Goal: Use online tool/utility: Utilize a website feature to perform a specific function

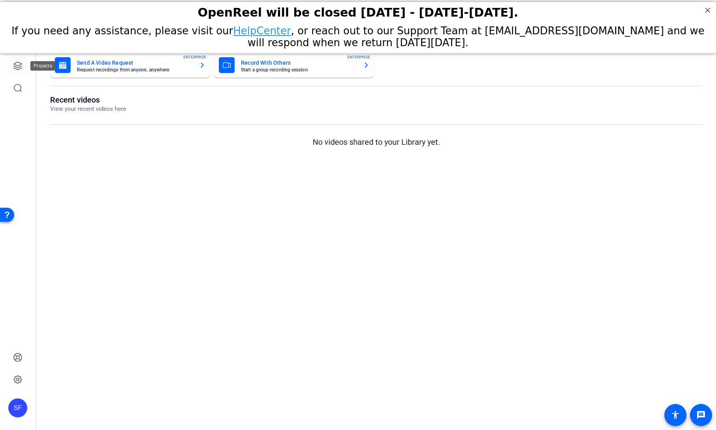
click at [17, 68] on icon at bounding box center [18, 66] width 8 height 8
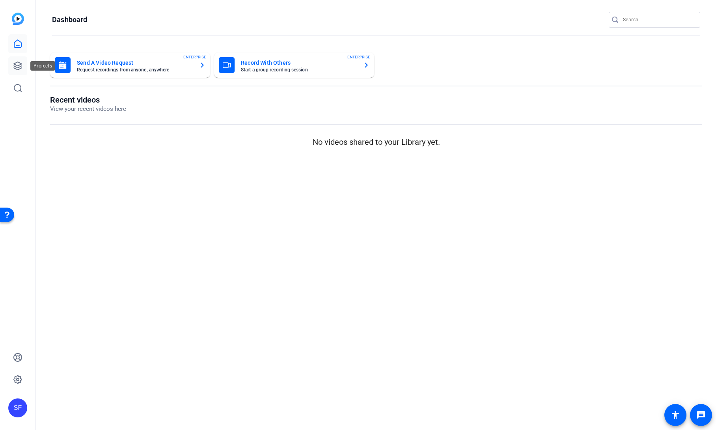
click at [16, 67] on icon at bounding box center [18, 66] width 8 height 8
click at [18, 71] on link at bounding box center [17, 65] width 19 height 19
drag, startPoint x: 188, startPoint y: 192, endPoint x: 176, endPoint y: 174, distance: 21.3
click at [188, 192] on mat-sidenav-content "Dashboard Send A Video Request Request recordings from anyone, anywhere ENTERPR…" at bounding box center [376, 215] width 680 height 430
click at [13, 66] on link at bounding box center [17, 65] width 19 height 19
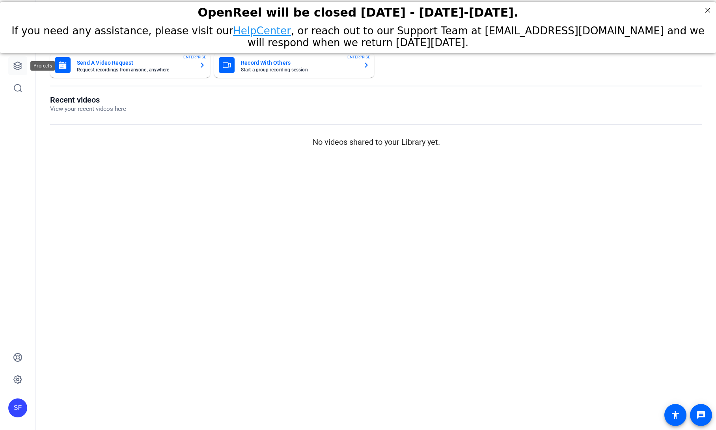
click at [15, 67] on icon at bounding box center [17, 65] width 9 height 9
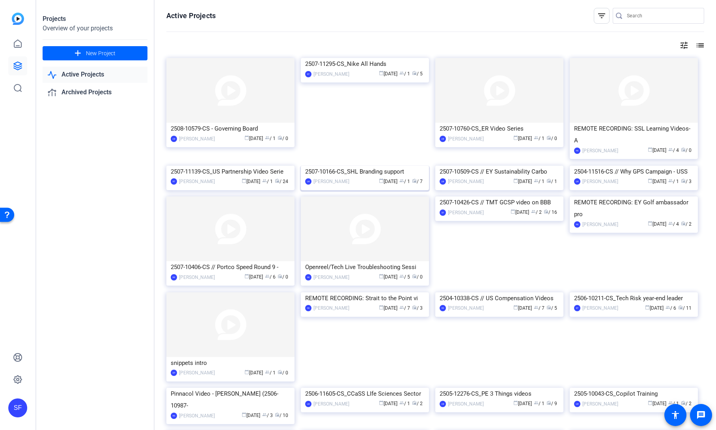
click at [346, 166] on img at bounding box center [365, 166] width 128 height 0
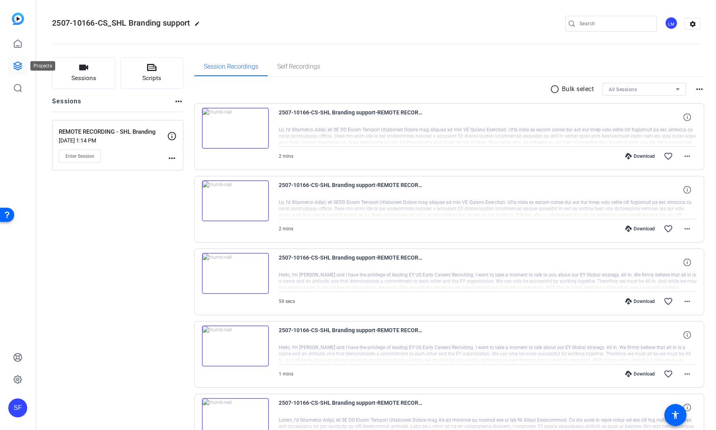
click at [22, 64] on icon at bounding box center [18, 66] width 8 height 8
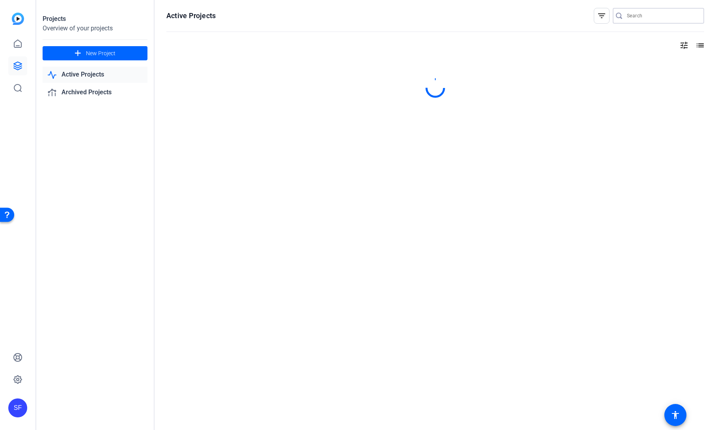
click at [653, 17] on input "Search" at bounding box center [662, 15] width 71 height 9
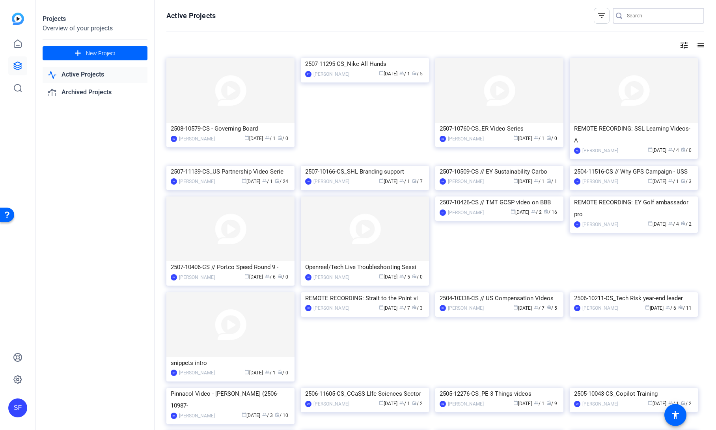
paste input "2504-12403-CS"
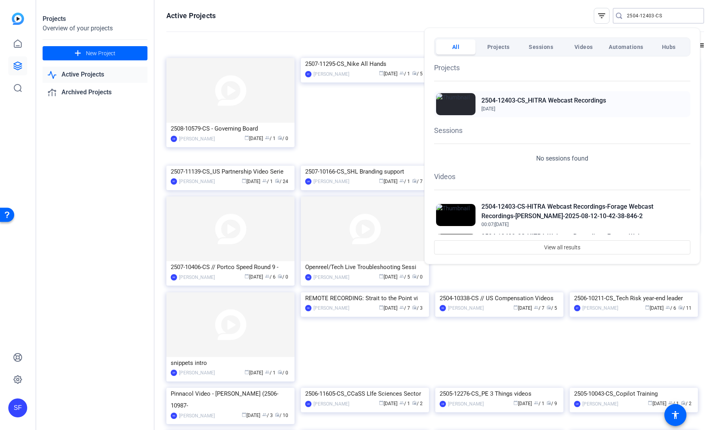
type input "2504-12403-CS"
click at [553, 103] on h2 "2504-12403-CS_HITRA Webcast Recordings" at bounding box center [544, 100] width 125 height 9
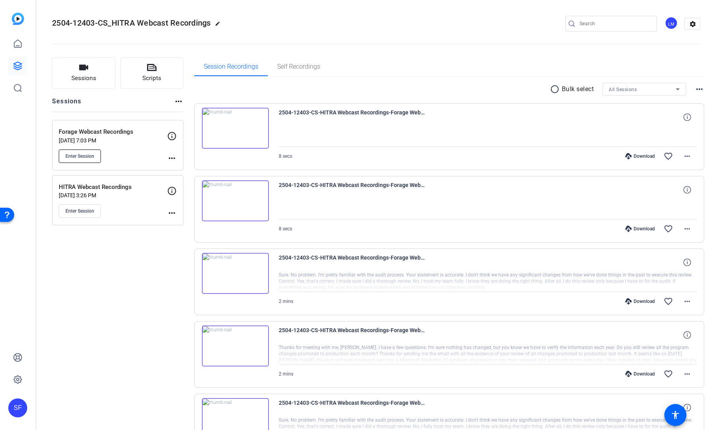
click at [86, 155] on span "Enter Session" at bounding box center [79, 156] width 29 height 6
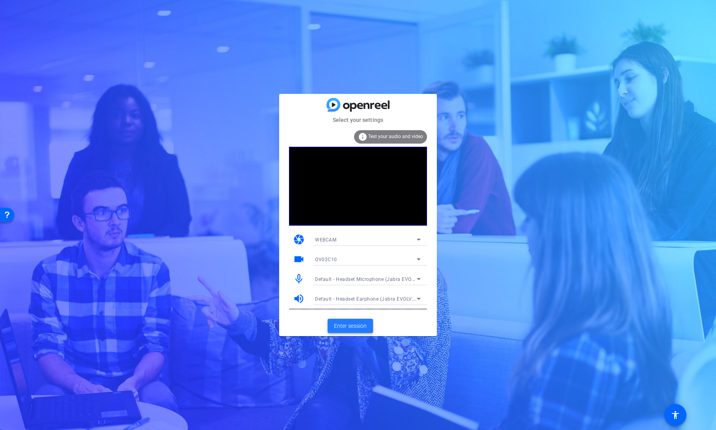
click at [351, 325] on span "Enter session" at bounding box center [350, 326] width 33 height 8
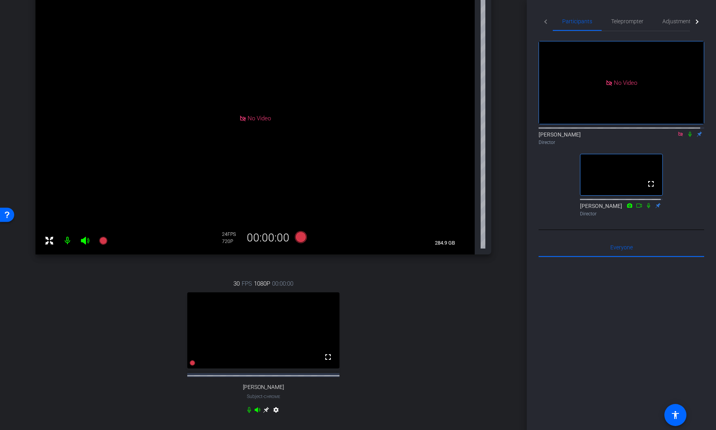
scroll to position [79, 0]
click at [689, 137] on icon at bounding box center [690, 134] width 3 height 5
click at [621, 22] on span "Teleprompter" at bounding box center [627, 22] width 32 height 6
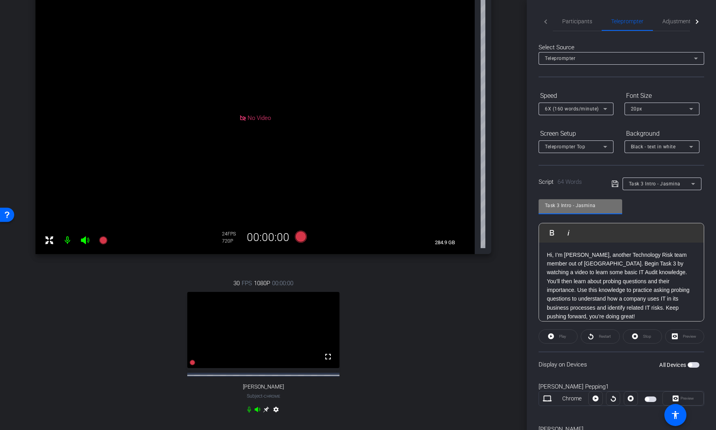
click at [587, 205] on input "Task 3 Intro - Jasmina" at bounding box center [580, 205] width 71 height 9
click at [633, 208] on div "Task 3 Intro - Jasmina Play Play from this location Play Selected Play and disp…" at bounding box center [622, 257] width 166 height 128
click at [667, 185] on span "Task 3 Intro - Jasmina" at bounding box center [655, 184] width 52 height 6
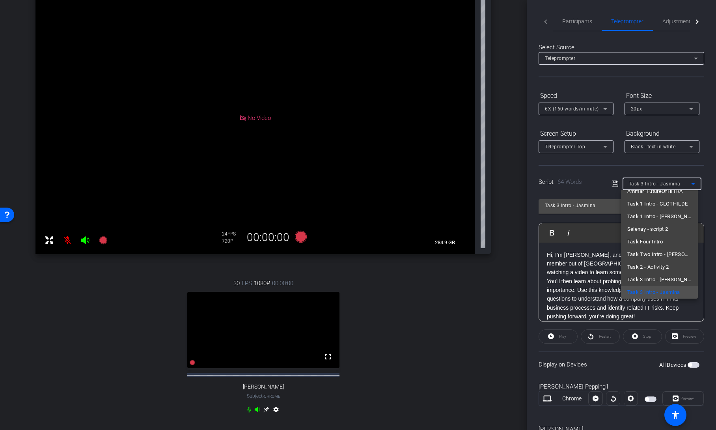
scroll to position [176, 0]
click at [644, 274] on span "Task 3 Intro - Emma" at bounding box center [660, 276] width 64 height 9
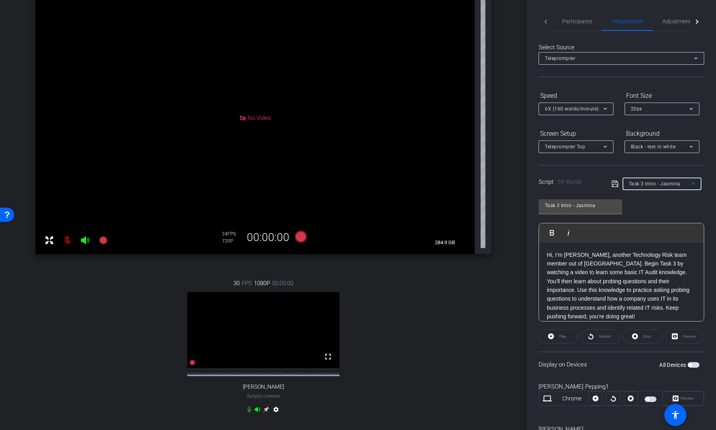
type input "Task 3 Intro - Emma"
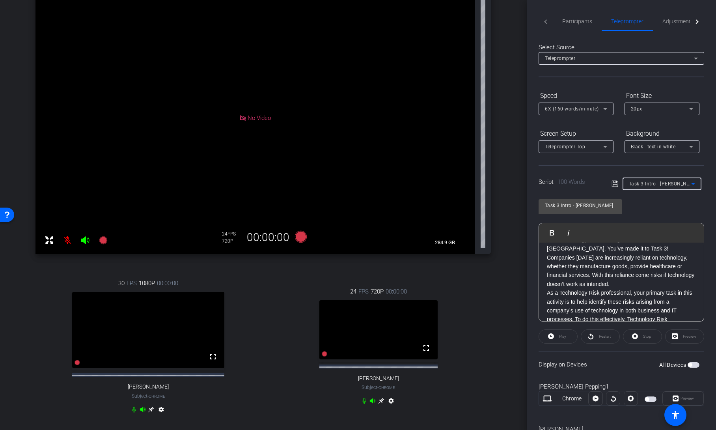
scroll to position [0, 0]
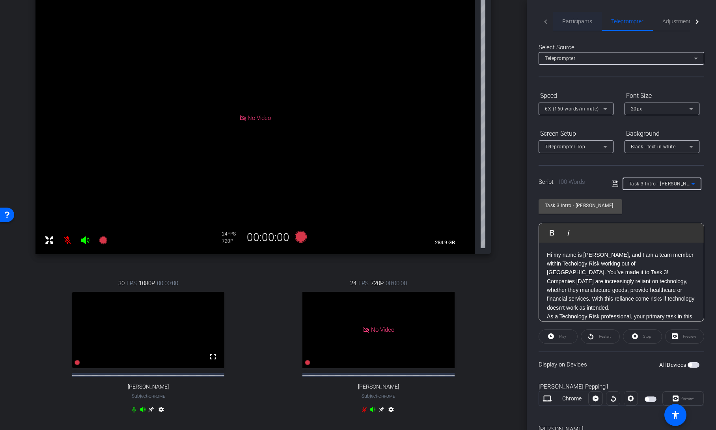
click at [581, 21] on span "Participants" at bounding box center [577, 22] width 30 height 6
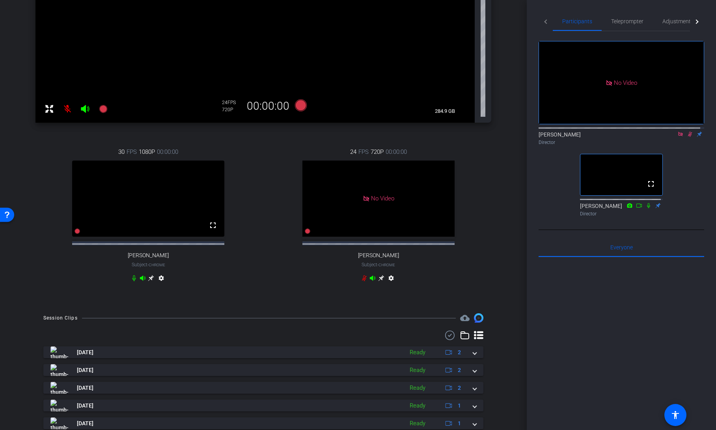
scroll to position [237, 0]
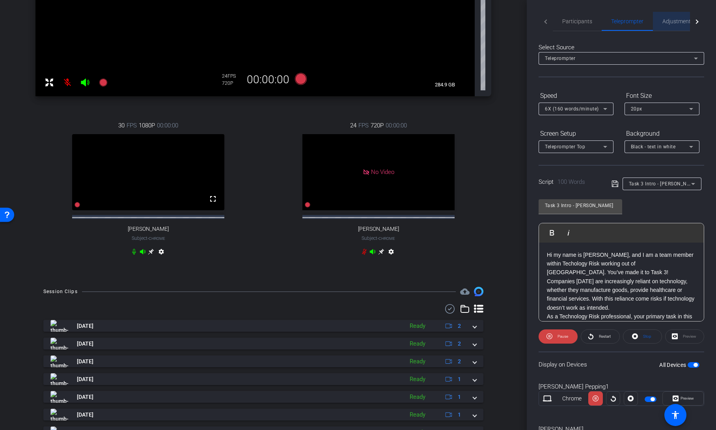
click at [673, 21] on span "Adjustments" at bounding box center [678, 22] width 31 height 6
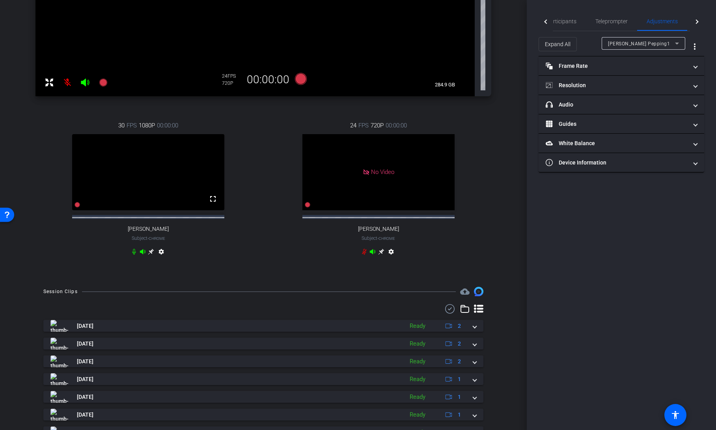
click at [645, 41] on div "Kristy Pepping1" at bounding box center [641, 44] width 67 height 10
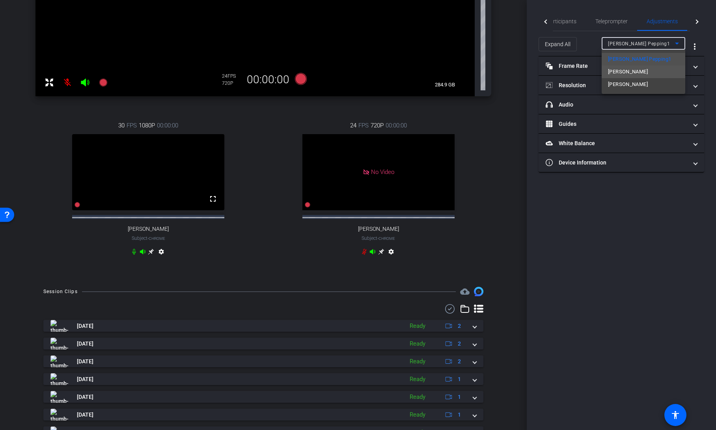
click at [617, 71] on span "Emma Puente O'Shea" at bounding box center [628, 71] width 40 height 9
click at [617, 71] on mat-expansion-panel-header "Frame Rate Frame Rate" at bounding box center [622, 65] width 166 height 19
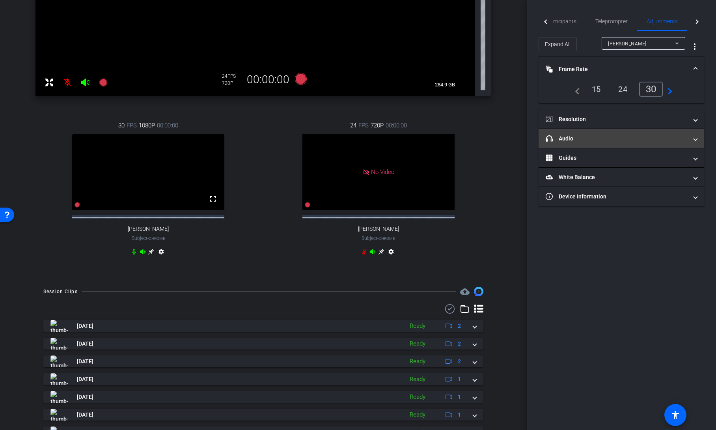
click at [603, 143] on mat-expansion-panel-header "headphone icon Audio" at bounding box center [622, 138] width 166 height 19
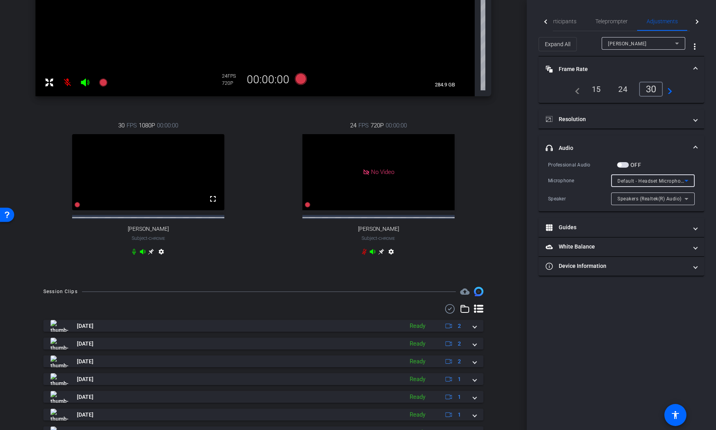
click at [673, 182] on span "Default - Headset Microphone (Plantronics Blackwire 5220 Series)" at bounding box center [694, 181] width 152 height 6
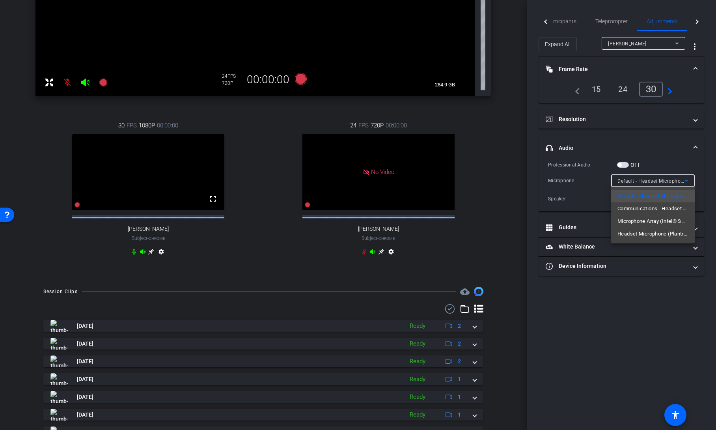
click at [566, 310] on div at bounding box center [358, 215] width 716 height 430
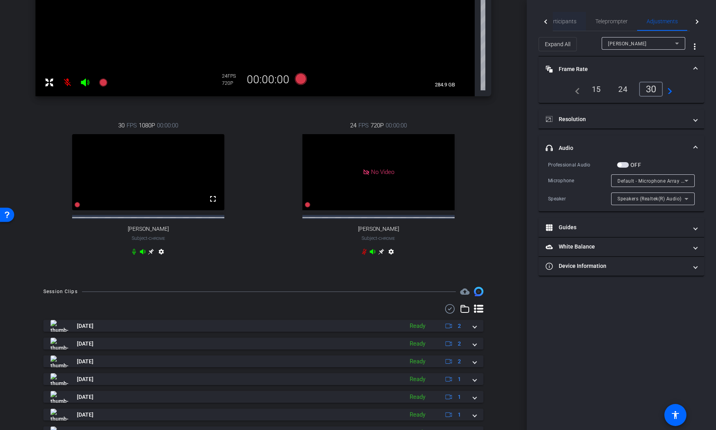
click at [572, 26] on span "Participants" at bounding box center [562, 21] width 30 height 19
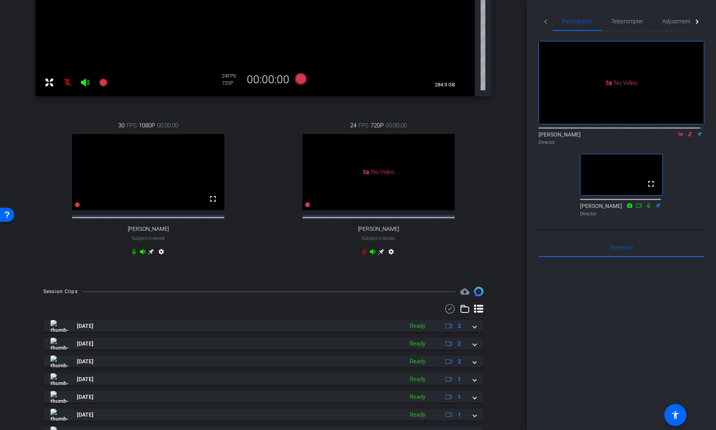
click at [688, 132] on icon at bounding box center [690, 134] width 4 height 5
click at [631, 23] on span "Teleprompter" at bounding box center [627, 22] width 32 height 6
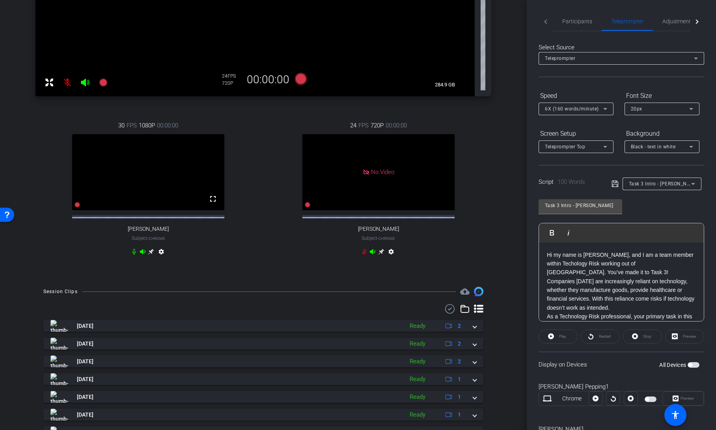
click at [691, 366] on span "button" at bounding box center [694, 365] width 12 height 6
click at [574, 23] on span "Participants" at bounding box center [577, 22] width 30 height 6
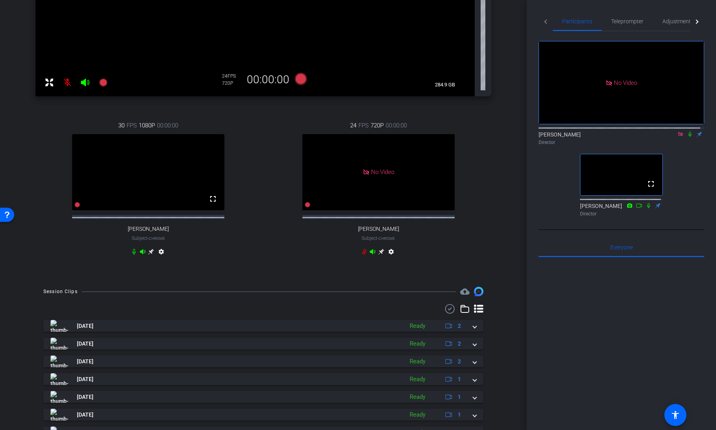
click at [687, 131] on icon at bounding box center [690, 134] width 6 height 6
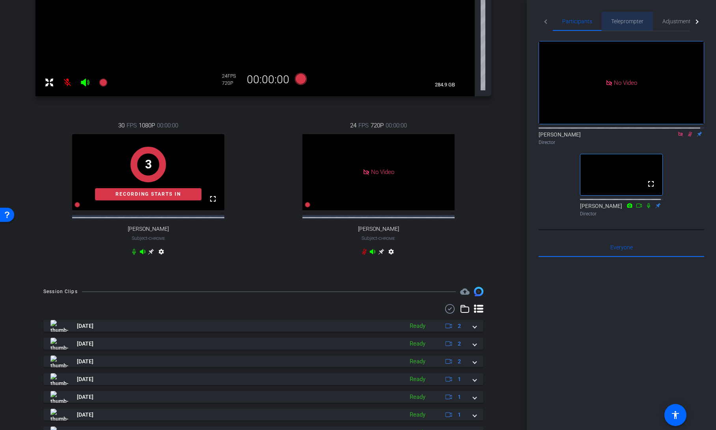
click at [633, 26] on span "Teleprompter" at bounding box center [627, 21] width 32 height 19
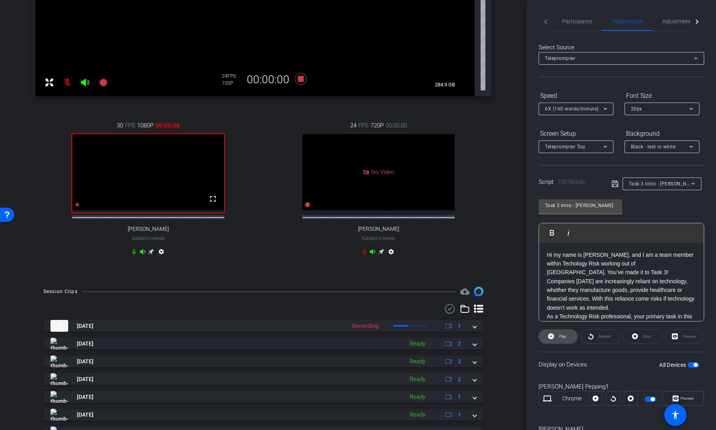
click at [562, 336] on span "Play" at bounding box center [562, 336] width 7 height 4
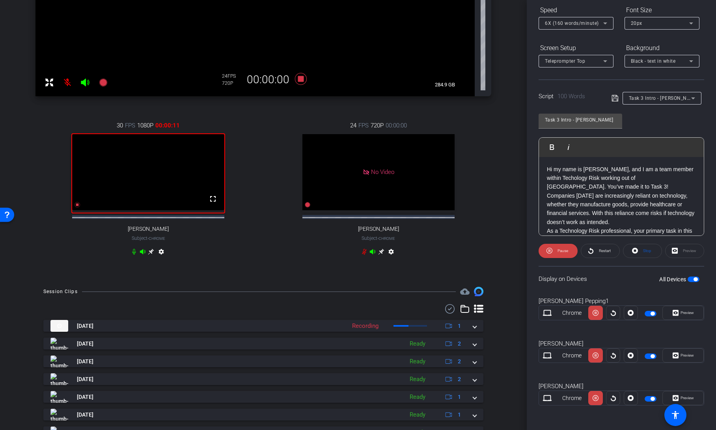
scroll to position [86, 0]
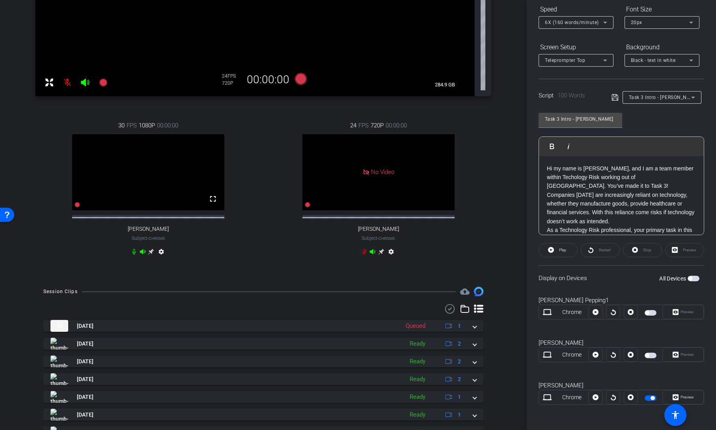
click at [690, 279] on span "button" at bounding box center [694, 279] width 12 height 6
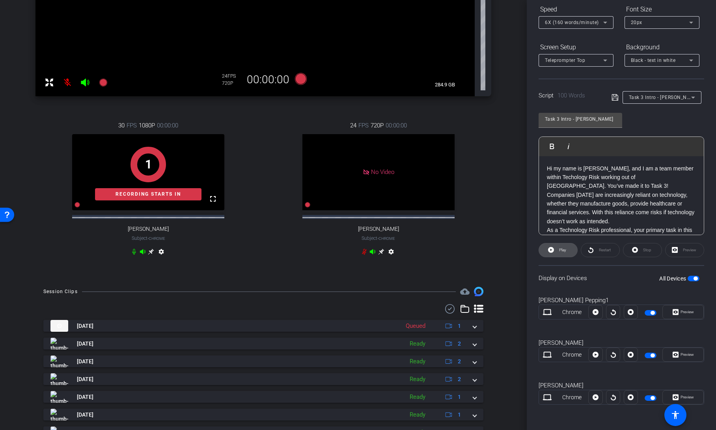
click at [568, 252] on span at bounding box center [558, 250] width 38 height 19
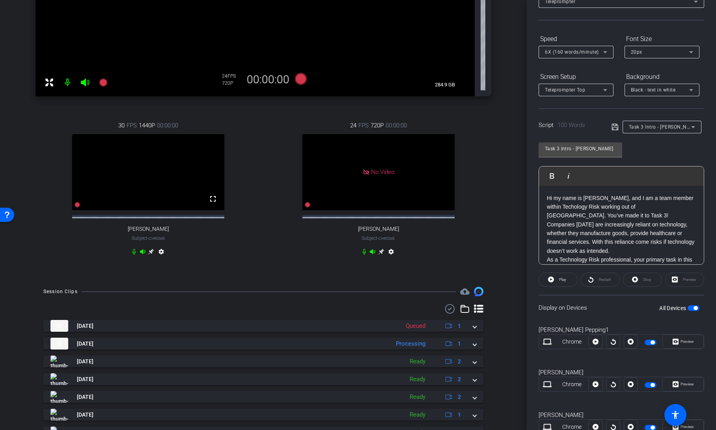
scroll to position [0, 0]
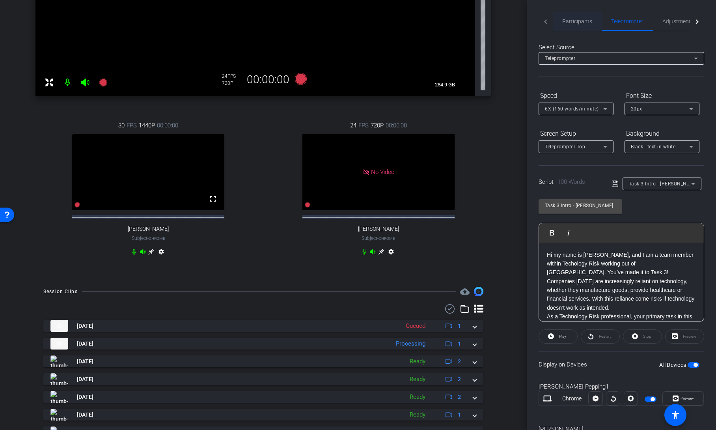
click at [579, 20] on span "Participants" at bounding box center [577, 22] width 30 height 6
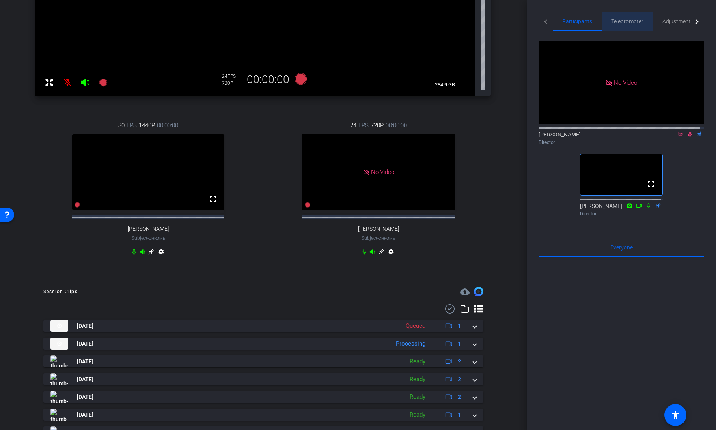
click at [618, 19] on span "Teleprompter" at bounding box center [627, 22] width 32 height 6
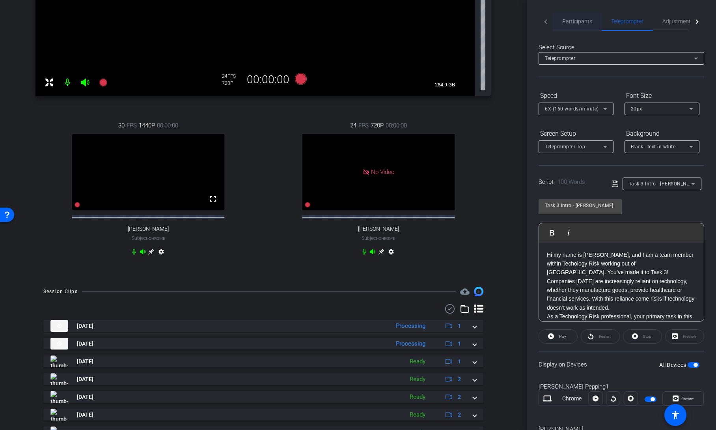
click at [581, 26] on span "Participants" at bounding box center [577, 21] width 30 height 19
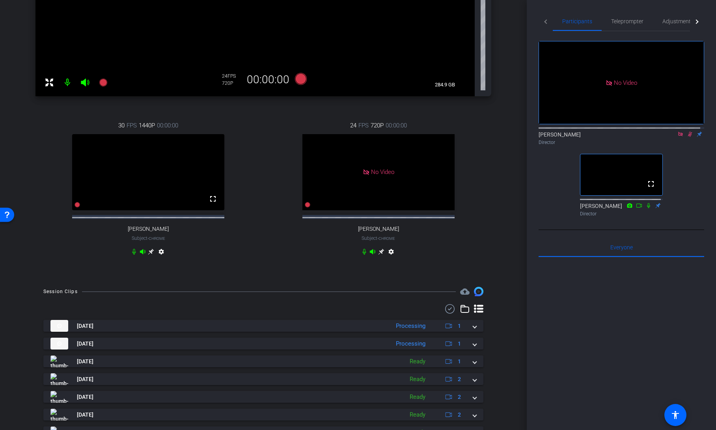
click at [687, 131] on icon at bounding box center [690, 134] width 6 height 6
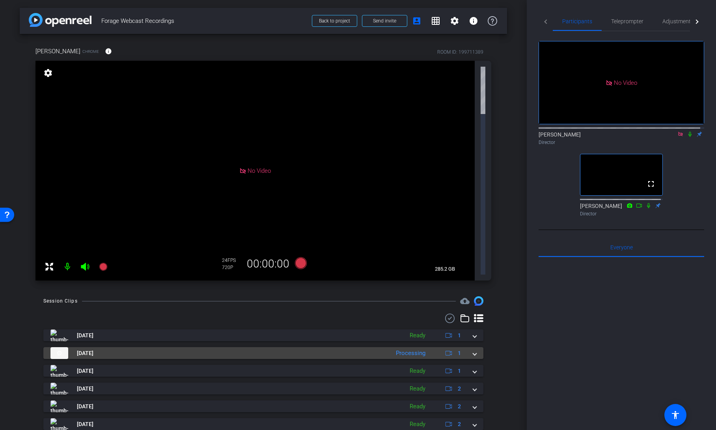
click at [472, 347] on div "Aug 14, 2025 Processing 1" at bounding box center [261, 353] width 423 height 12
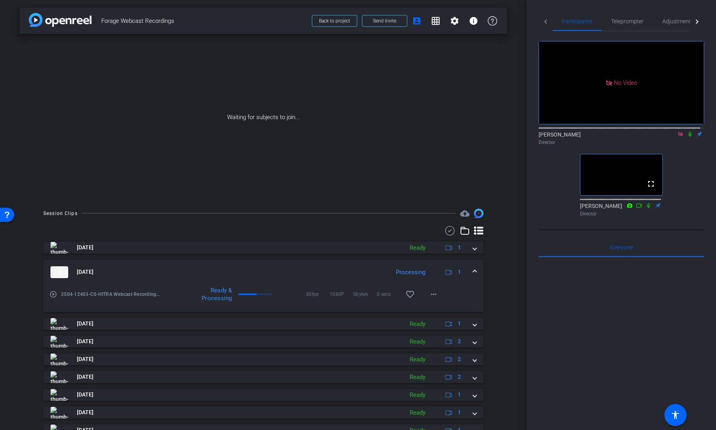
click at [473, 273] on span at bounding box center [474, 272] width 3 height 8
